Goal: Task Accomplishment & Management: Use online tool/utility

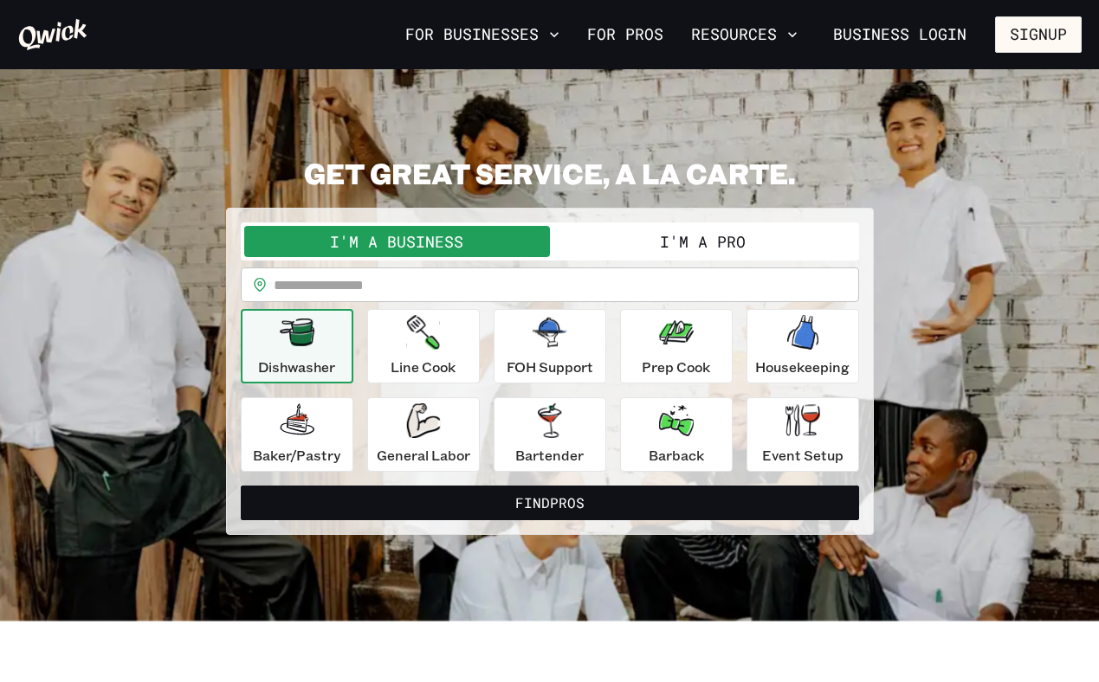
click at [688, 246] on button "I'm a Pro" at bounding box center [703, 241] width 306 height 31
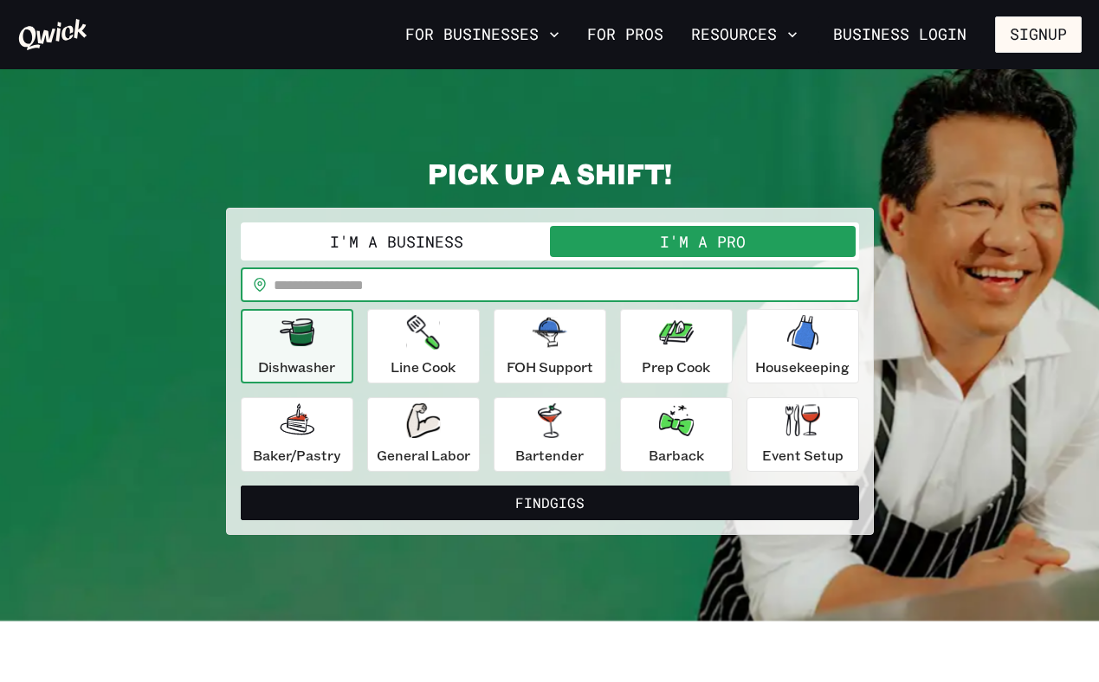
click at [585, 282] on input "text" at bounding box center [566, 285] width 585 height 35
type input "*****"
click at [571, 333] on div "FOH Support" at bounding box center [550, 346] width 87 height 62
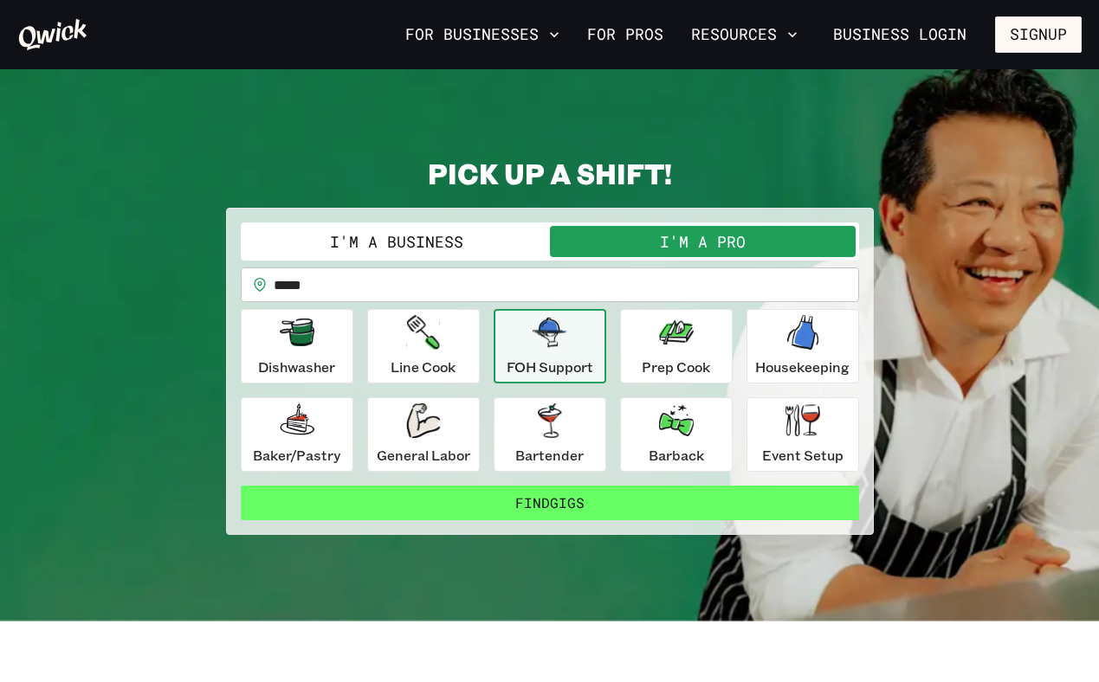
click at [585, 504] on button "Find Gigs" at bounding box center [550, 503] width 618 height 35
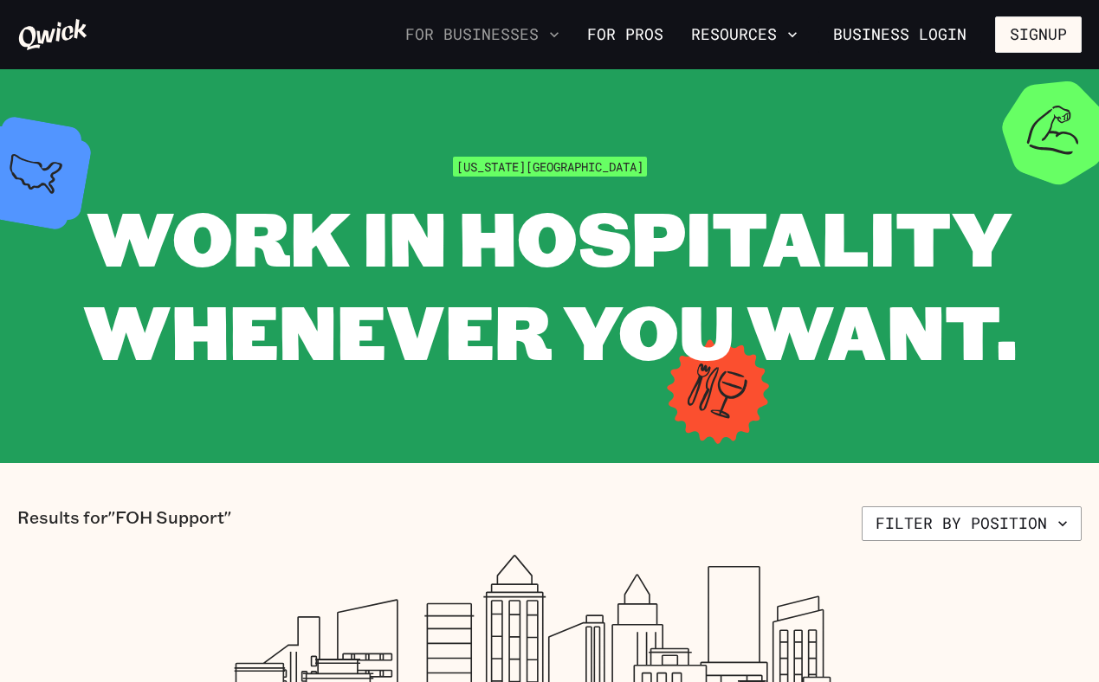
click at [546, 29] on button "For Businesses" at bounding box center [482, 34] width 168 height 29
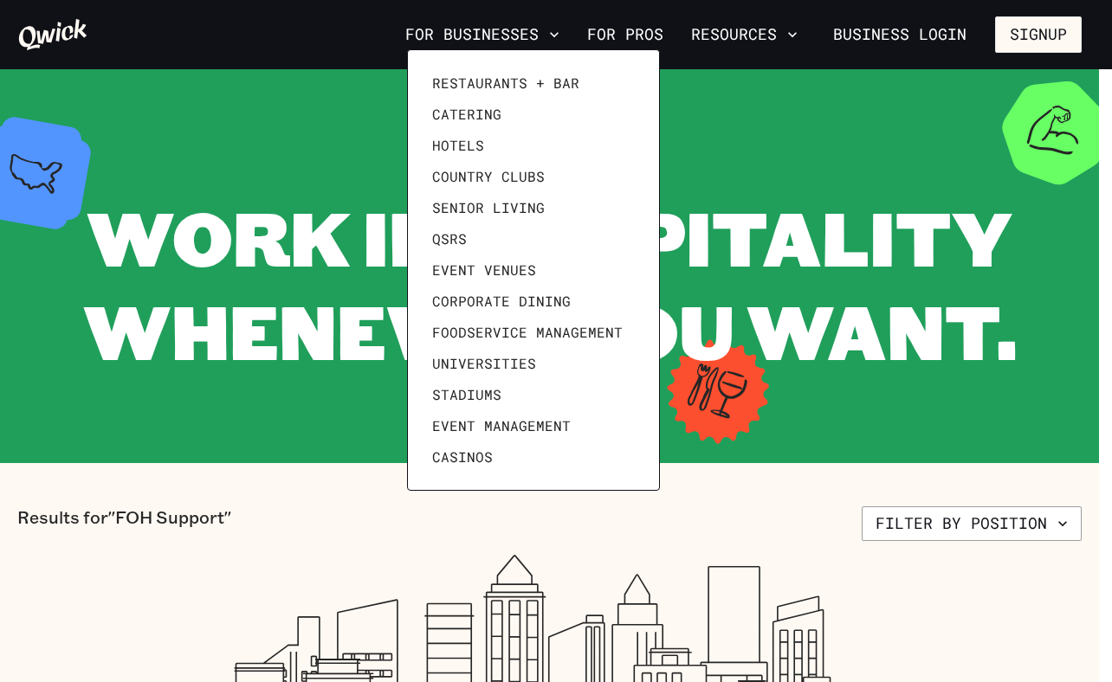
click at [641, 34] on div at bounding box center [556, 341] width 1112 height 682
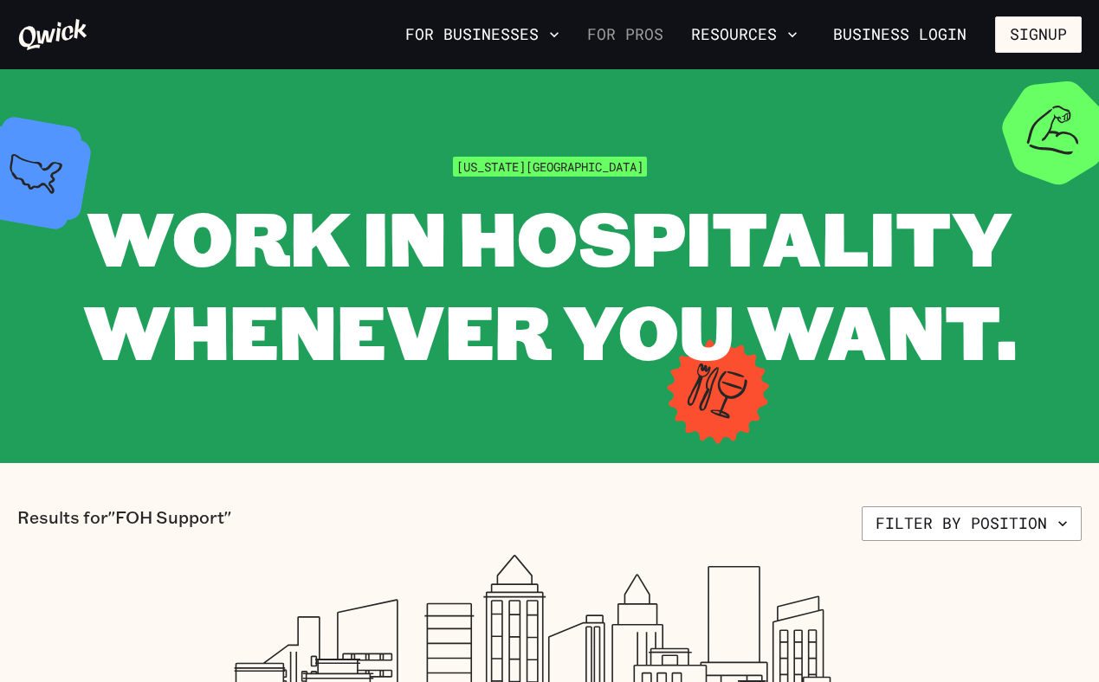
click at [618, 31] on link "For Pros" at bounding box center [625, 34] width 90 height 29
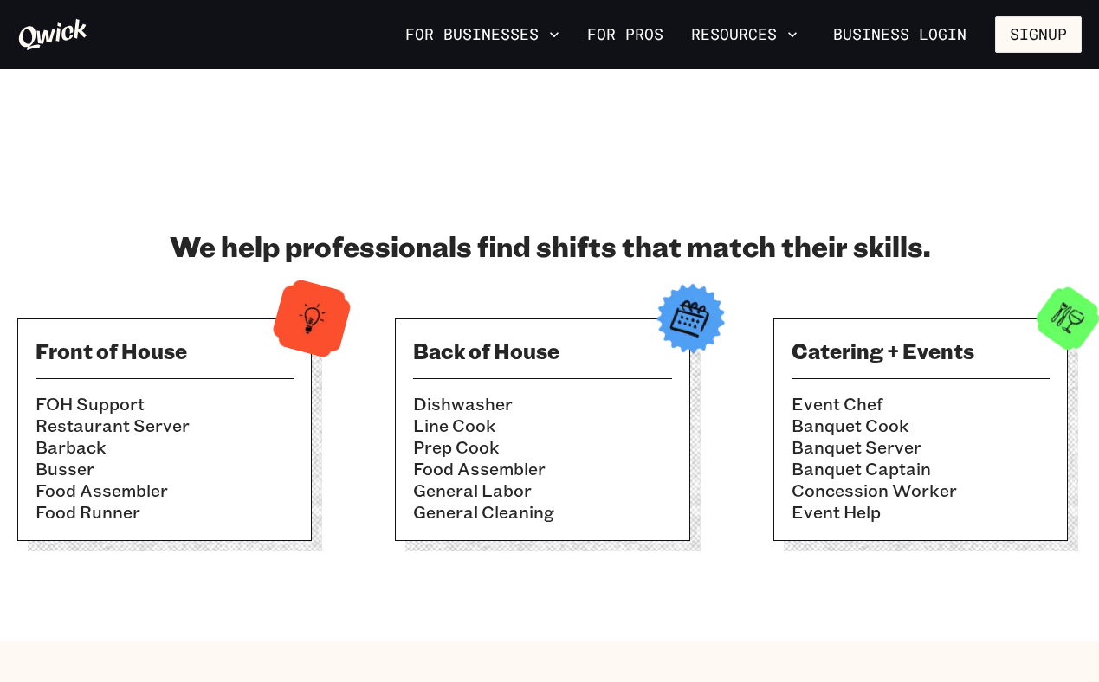
scroll to position [424, 0]
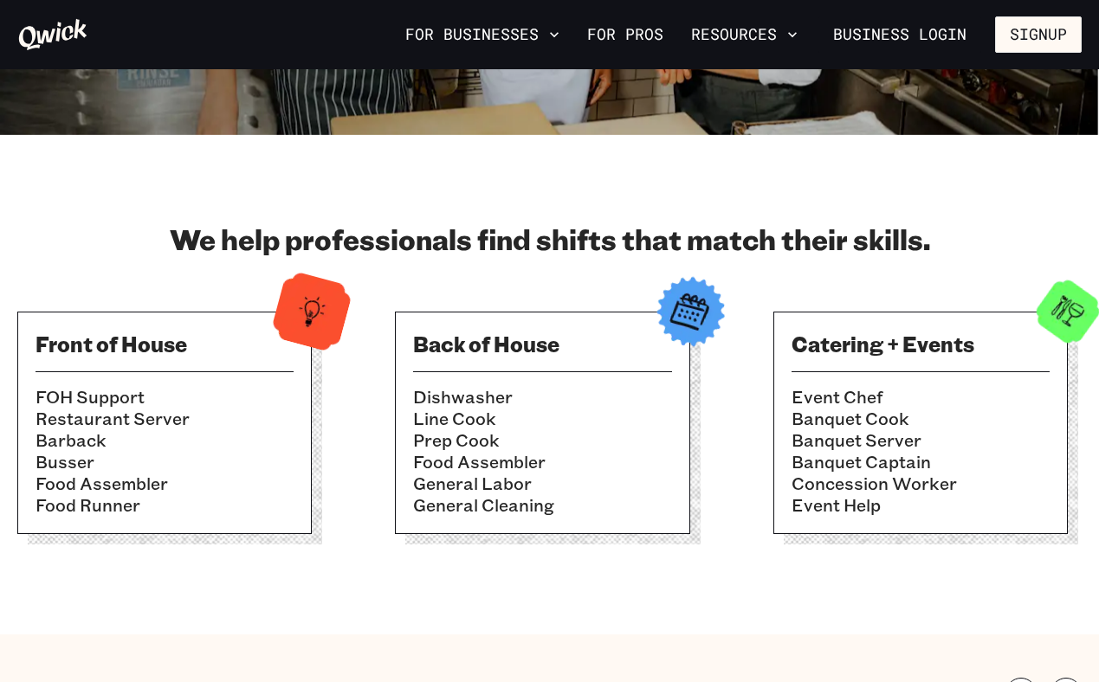
click at [118, 389] on li "FOH Support" at bounding box center [165, 397] width 258 height 22
click at [115, 442] on li "Barback" at bounding box center [165, 441] width 258 height 22
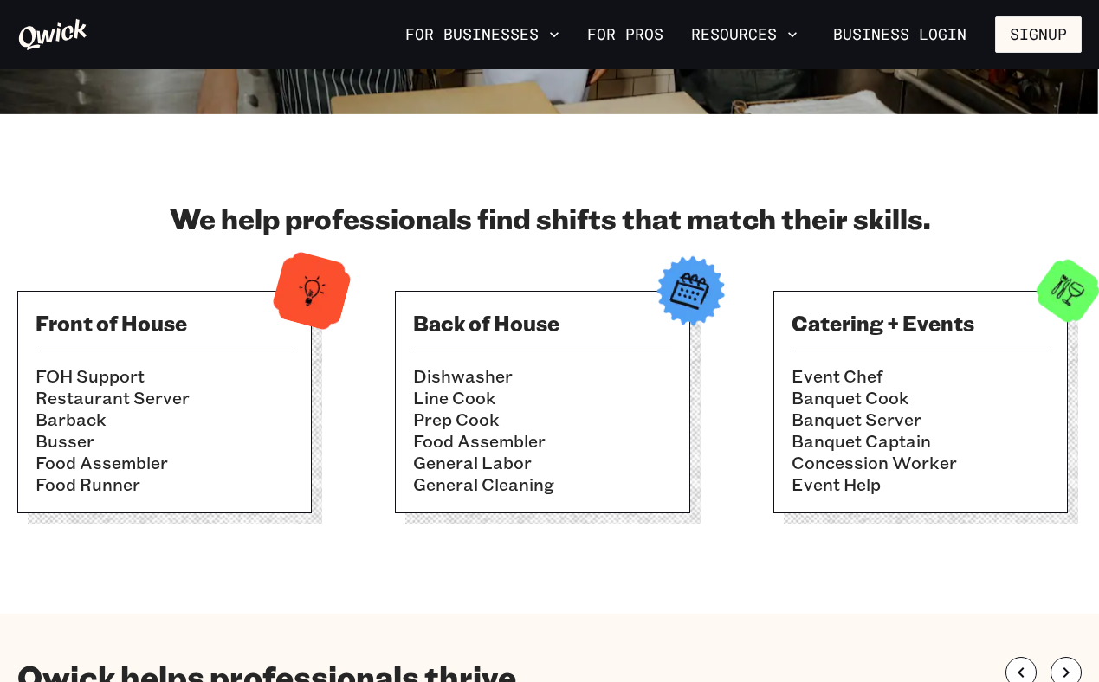
scroll to position [0, 0]
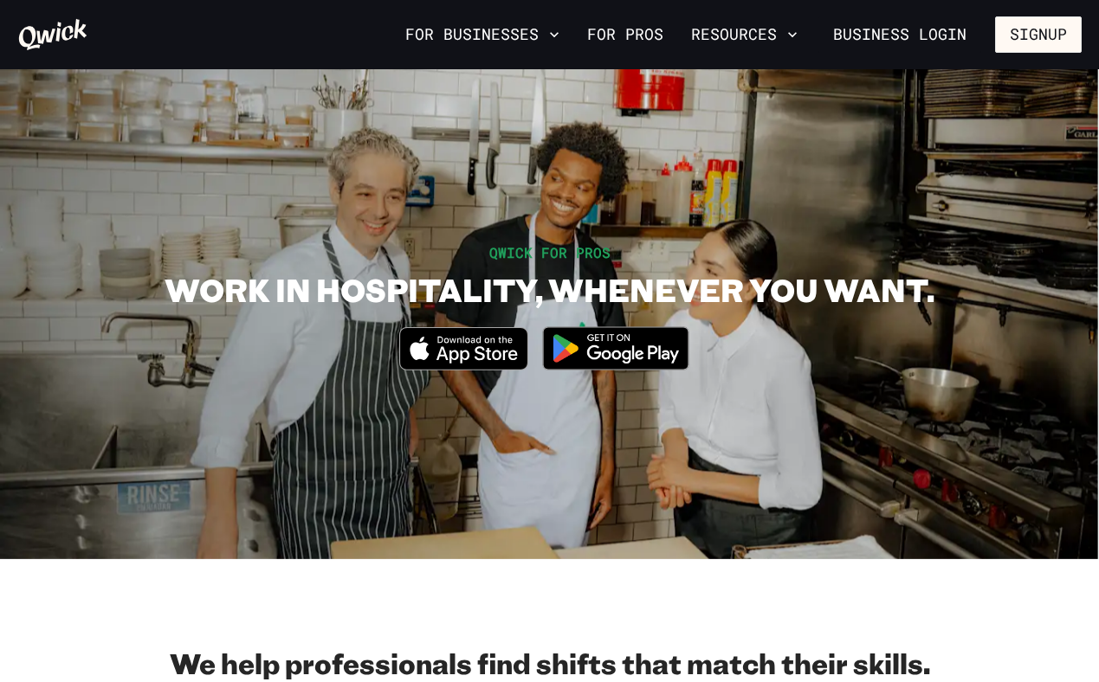
click at [506, 52] on nav "For Businesses For Pros Resources Business Login Signup" at bounding box center [739, 34] width 683 height 36
click at [528, 28] on button "For Businesses" at bounding box center [482, 34] width 168 height 29
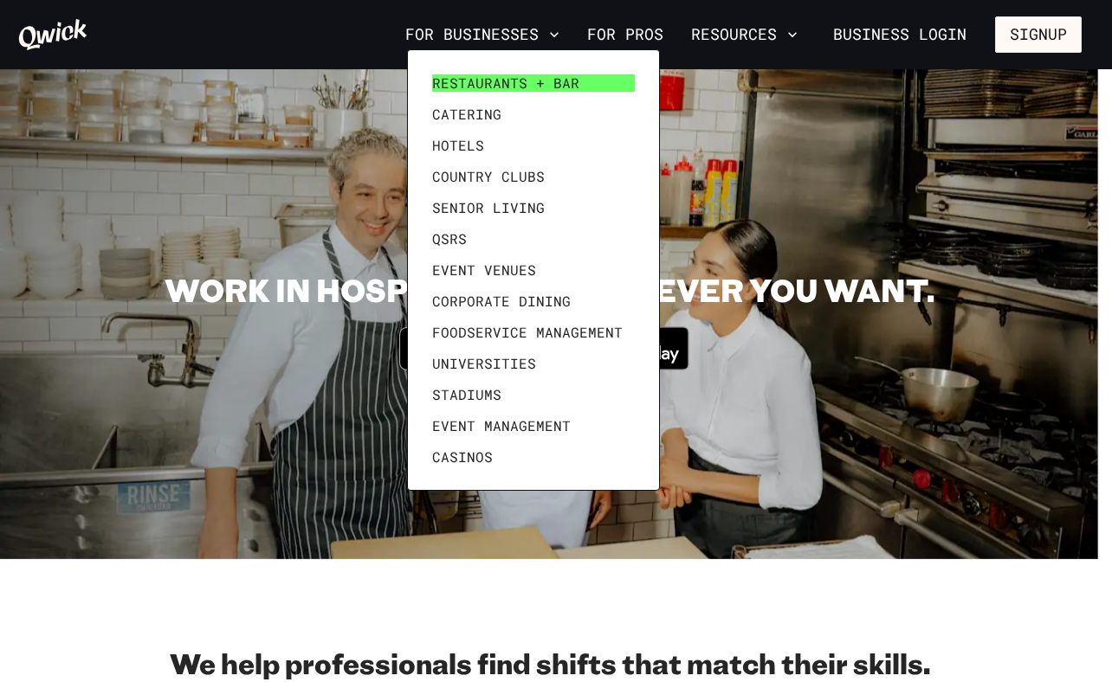
click at [512, 80] on span "Restaurants + Bar" at bounding box center [505, 82] width 147 height 17
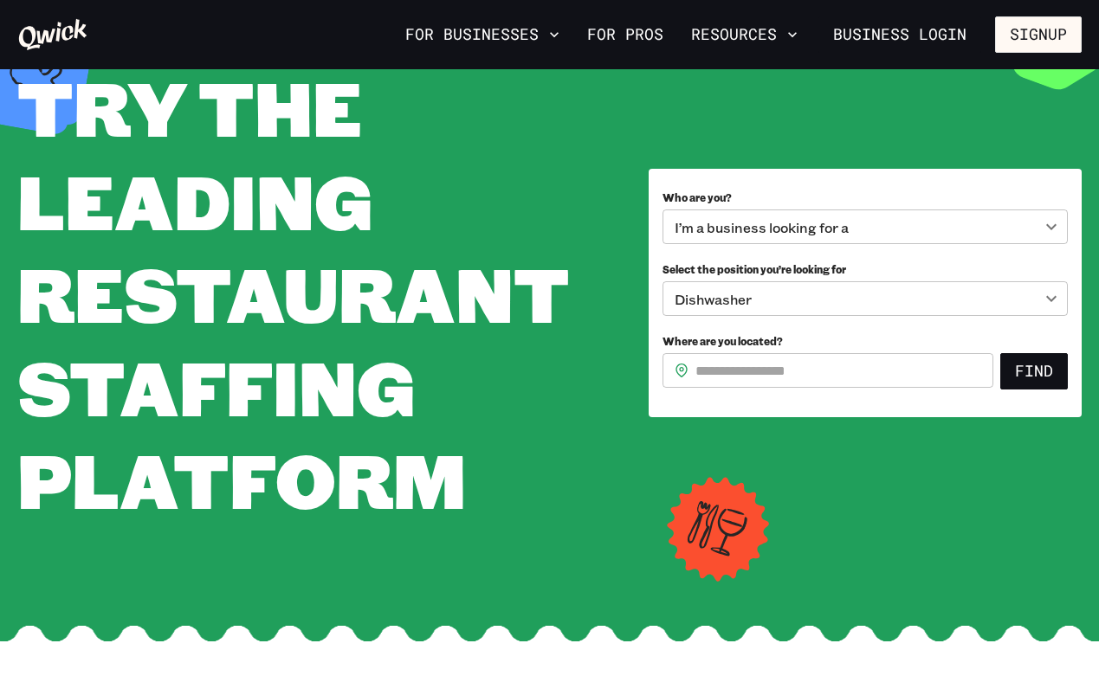
scroll to position [96, 0]
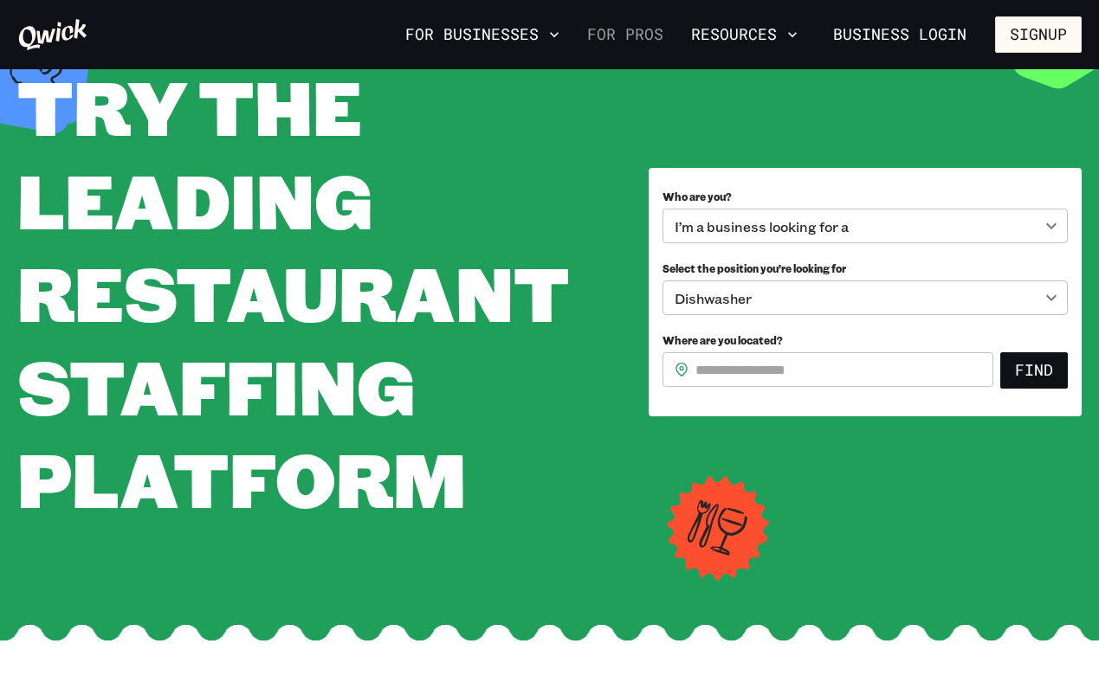
click at [619, 30] on link "For Pros" at bounding box center [625, 34] width 90 height 29
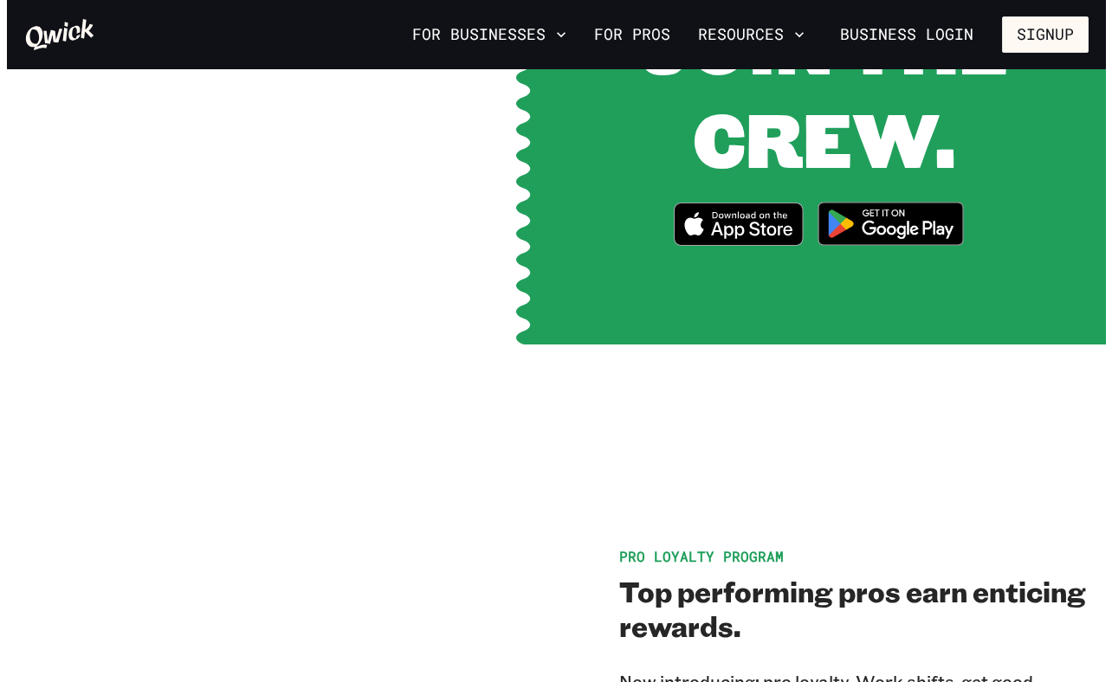
scroll to position [2149, 0]
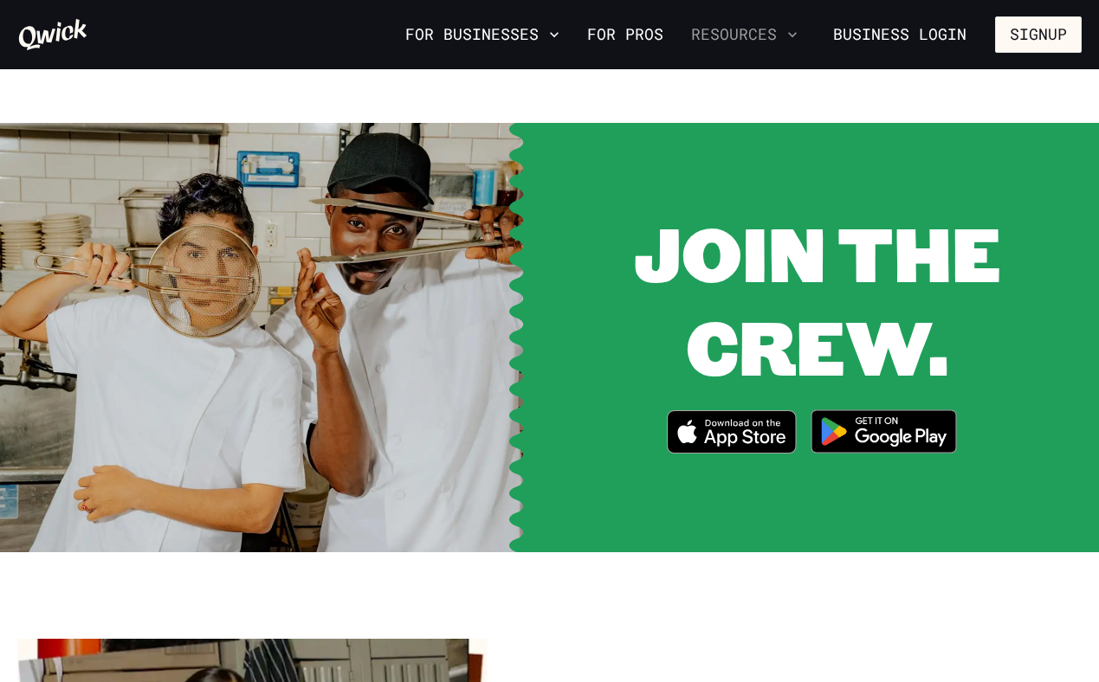
click at [749, 39] on button "Resources" at bounding box center [744, 34] width 120 height 29
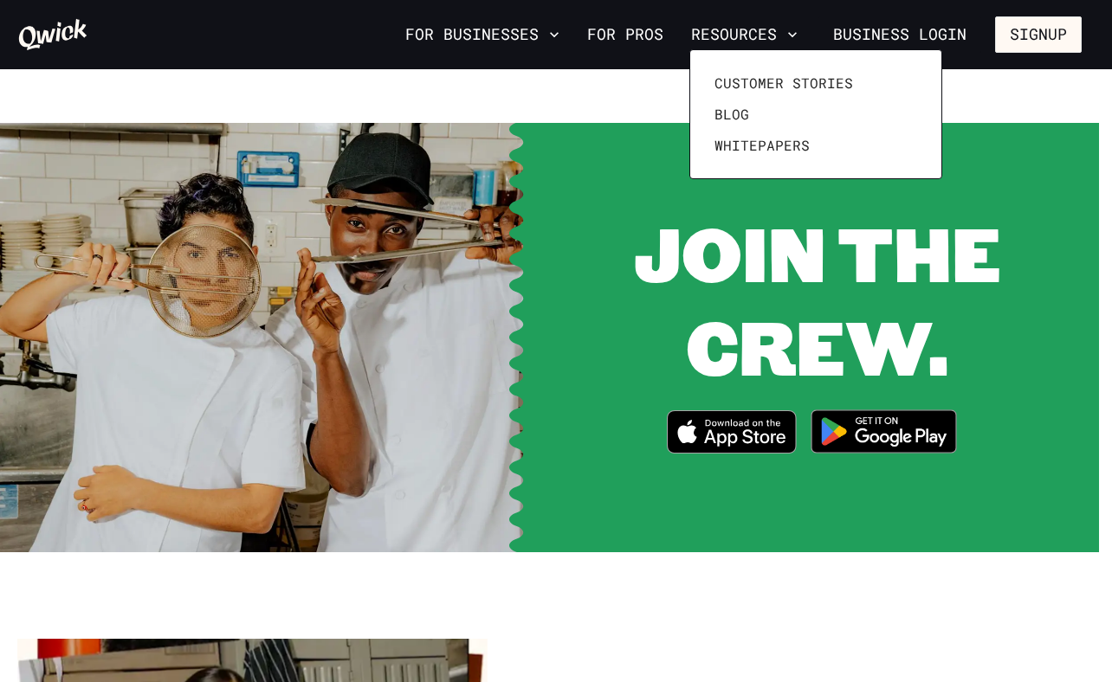
click at [850, 169] on div "Customer stories Blog Whitepapers" at bounding box center [815, 114] width 253 height 130
